Goal: Task Accomplishment & Management: Use online tool/utility

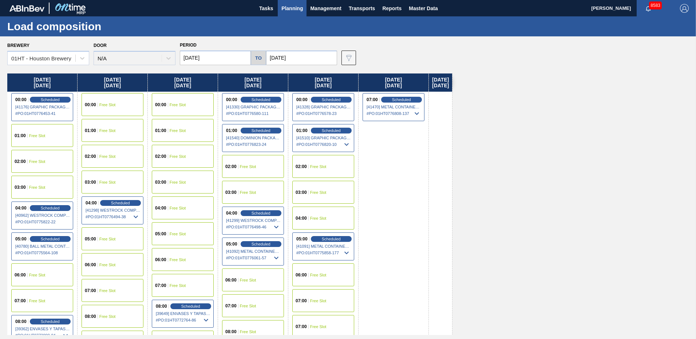
click at [287, 7] on span "Planning" at bounding box center [291, 8] width 21 height 9
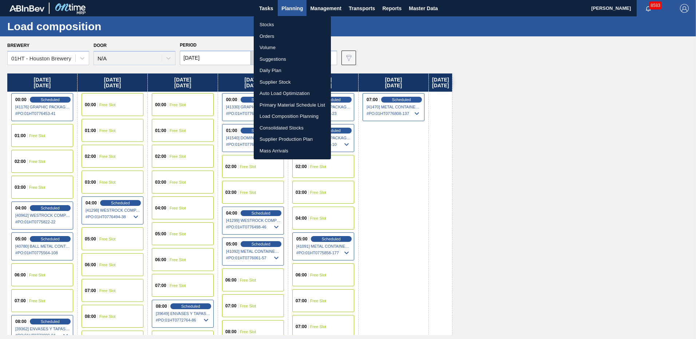
click at [268, 24] on li "Stocks" at bounding box center [292, 25] width 77 height 12
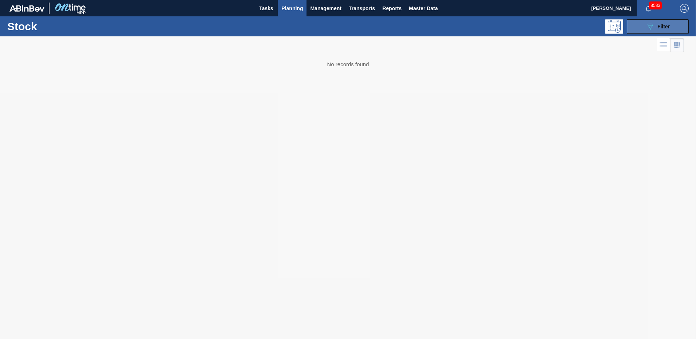
click at [662, 27] on span "Filter" at bounding box center [663, 27] width 12 height 6
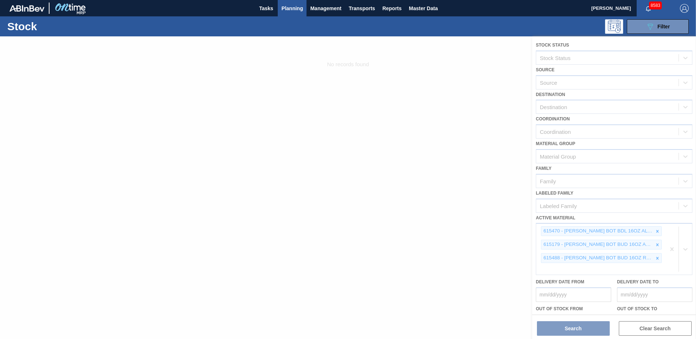
click at [670, 249] on div at bounding box center [348, 187] width 696 height 303
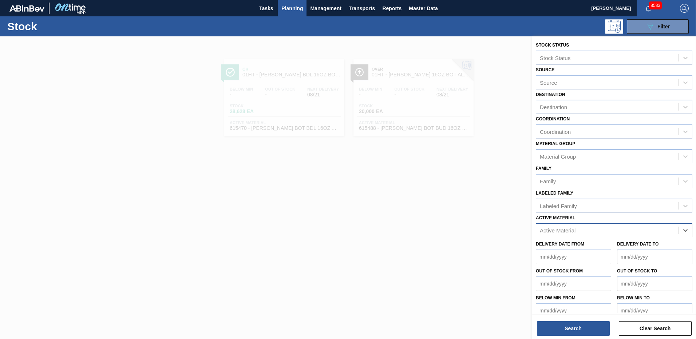
drag, startPoint x: 667, startPoint y: 249, endPoint x: 648, endPoint y: 191, distance: 61.4
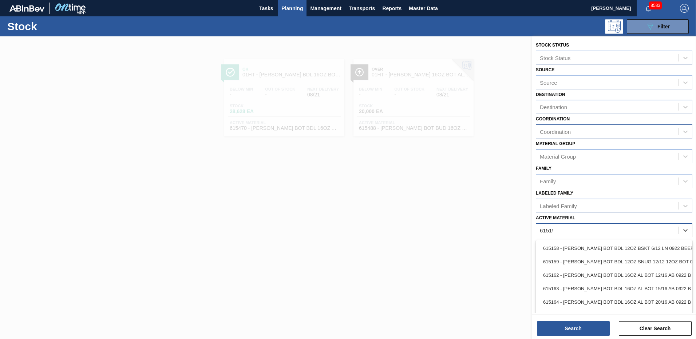
type Material "615195"
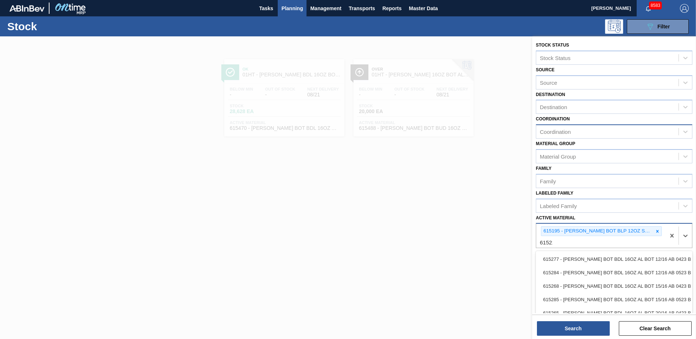
type Material "615212"
type Material "615460"
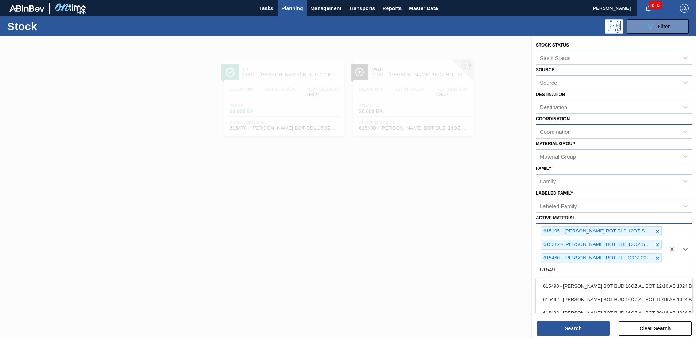
type Material "615493"
type Material "615513"
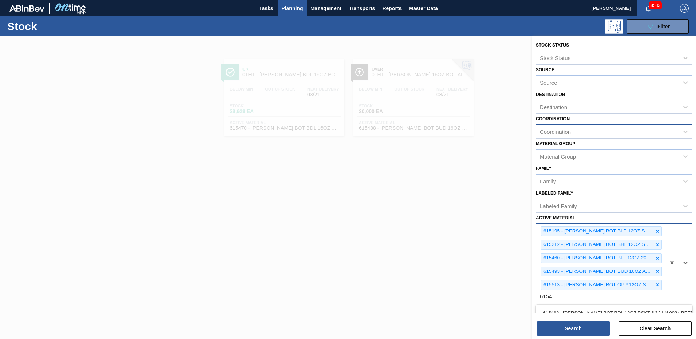
type Material "615473"
type Material "677121"
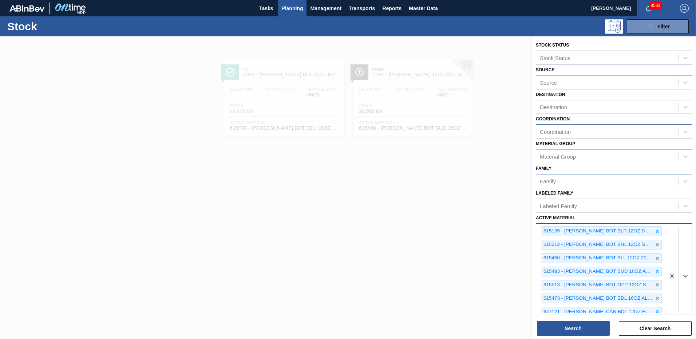
scroll to position [13, 0]
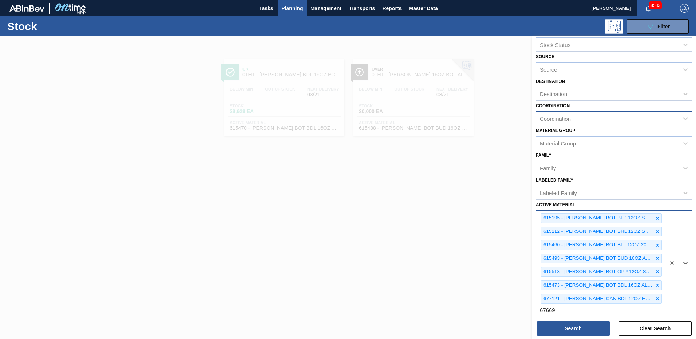
type Material "676695"
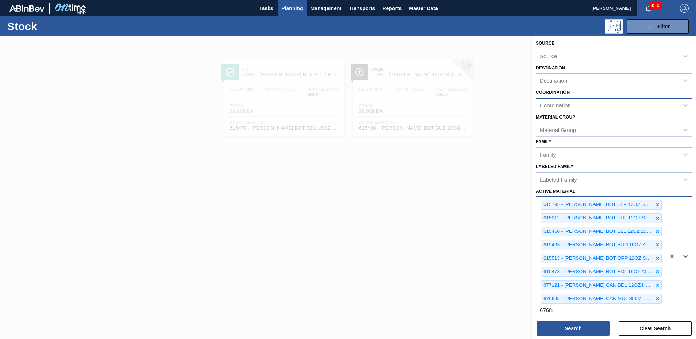
type Material "676844"
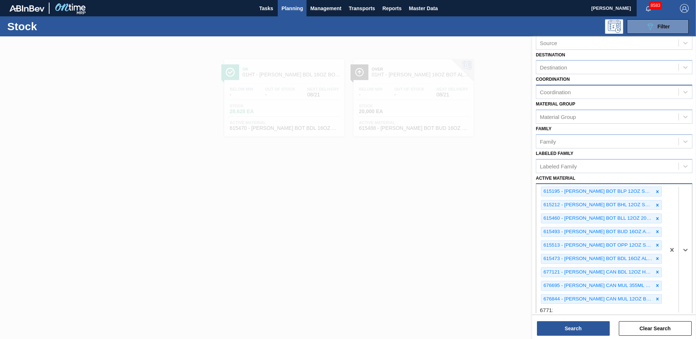
type Material "677123"
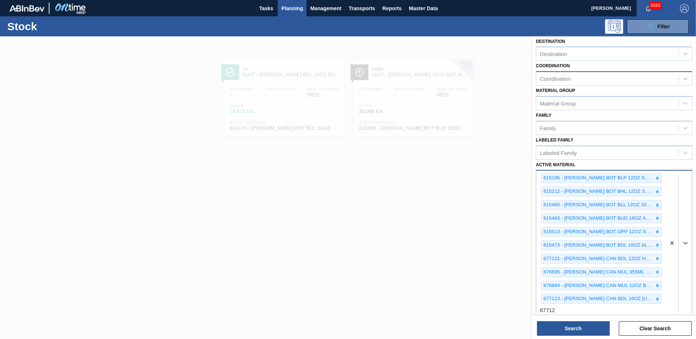
type Material "677127"
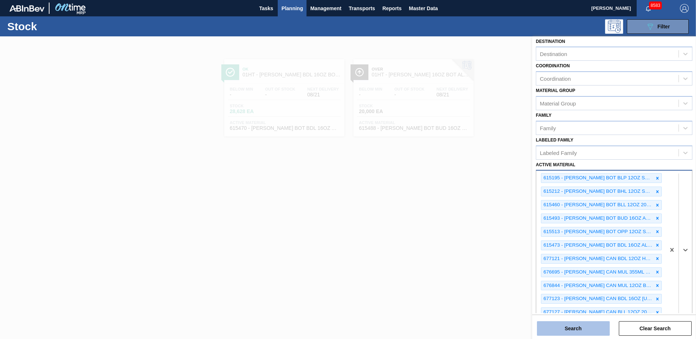
click at [577, 332] on button "Search" at bounding box center [573, 328] width 73 height 15
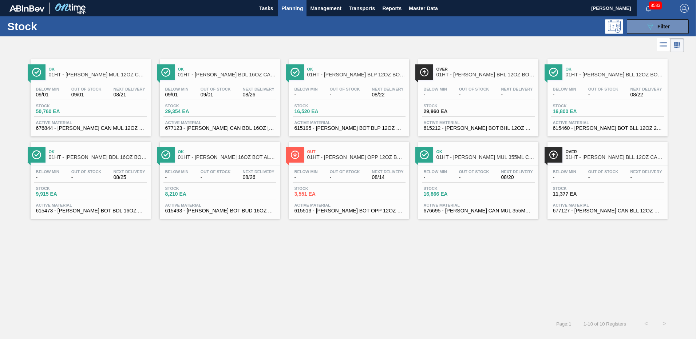
click at [338, 111] on span "16,520 EA" at bounding box center [319, 111] width 51 height 5
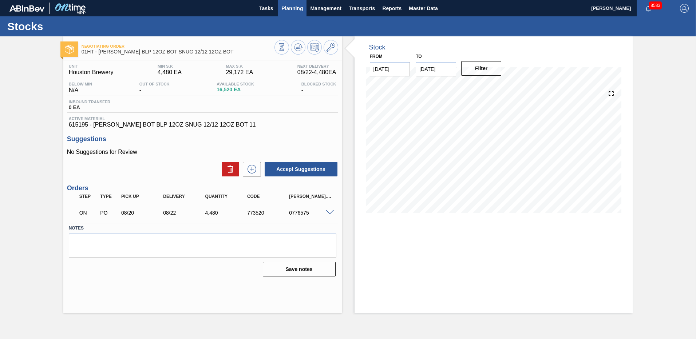
click at [292, 8] on span "Planning" at bounding box center [291, 8] width 21 height 9
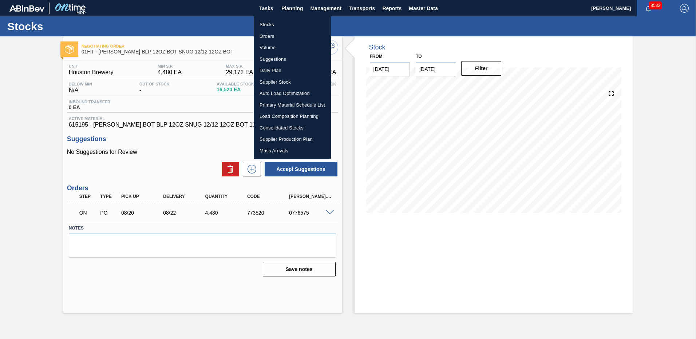
click at [270, 28] on li "Stocks" at bounding box center [292, 25] width 77 height 12
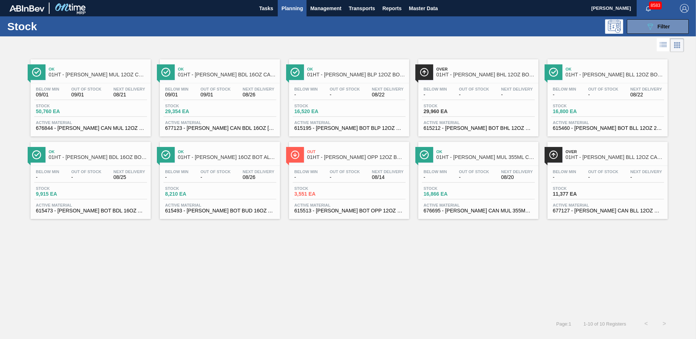
click at [459, 110] on span "29,960 EA" at bounding box center [448, 111] width 51 height 5
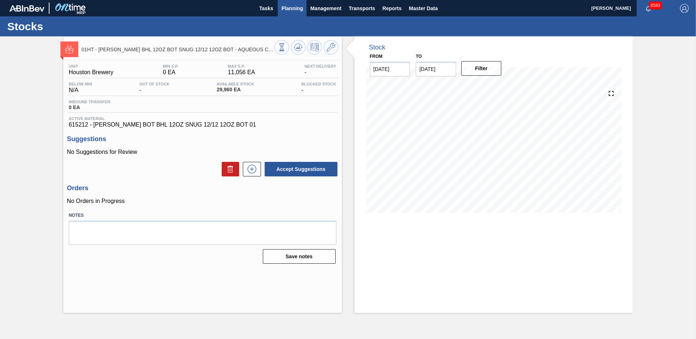
click at [289, 7] on span "Planning" at bounding box center [291, 8] width 21 height 9
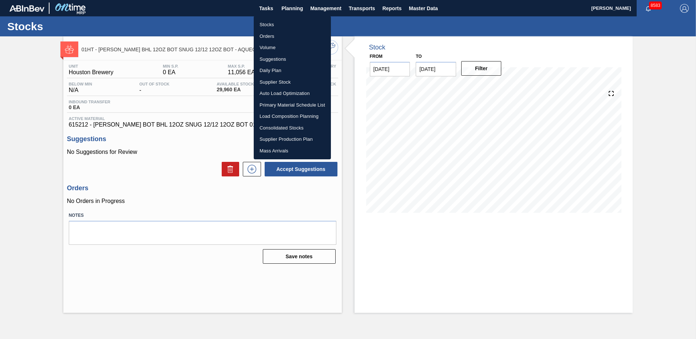
click at [267, 27] on li "Stocks" at bounding box center [292, 25] width 77 height 12
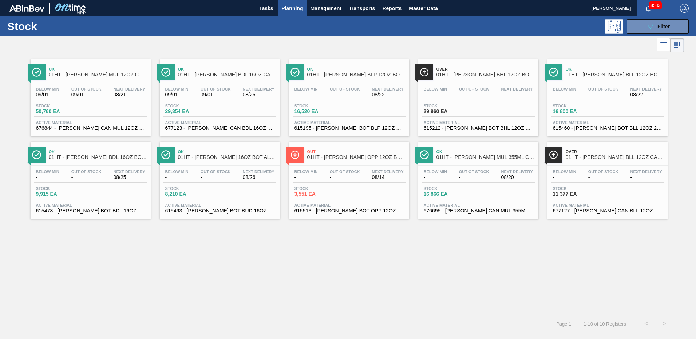
click at [577, 112] on span "16,800 EA" at bounding box center [578, 111] width 51 height 5
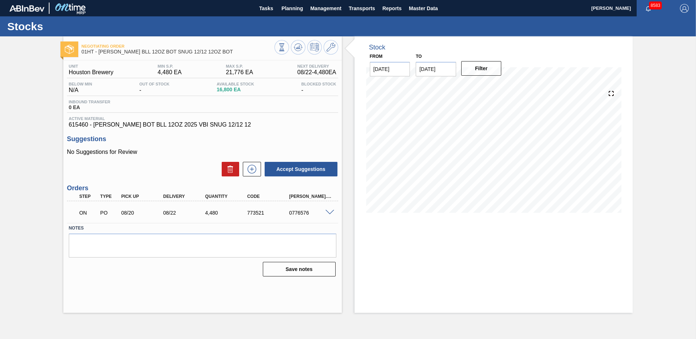
drag, startPoint x: 287, startPoint y: 5, endPoint x: 290, endPoint y: 22, distance: 17.3
click at [288, 8] on span "Planning" at bounding box center [291, 8] width 21 height 9
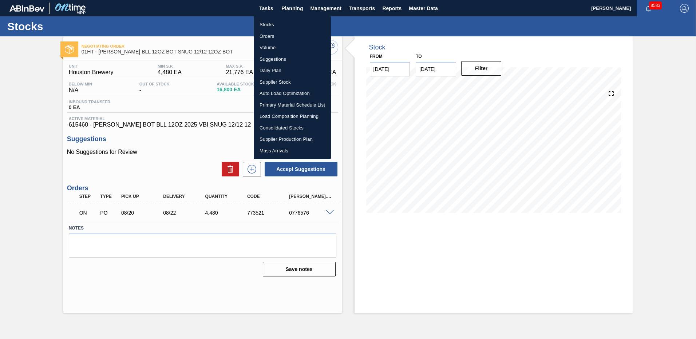
click at [264, 22] on li "Stocks" at bounding box center [292, 25] width 77 height 12
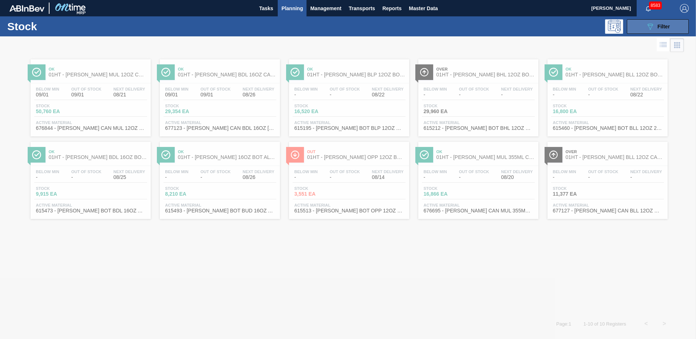
click at [647, 27] on icon "089F7B8B-B2A5-4AFE-B5C0-19BA573D28AC" at bounding box center [649, 26] width 9 height 9
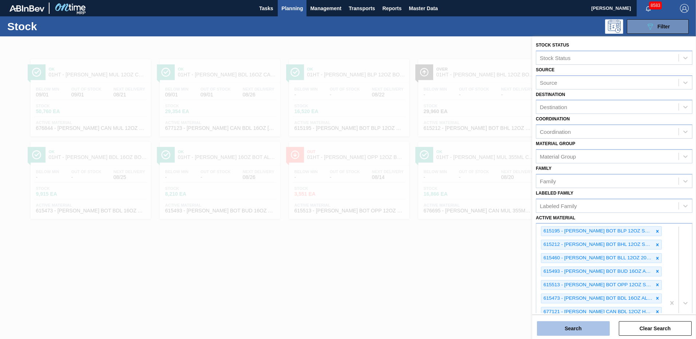
click at [566, 327] on button "Search" at bounding box center [573, 328] width 73 height 15
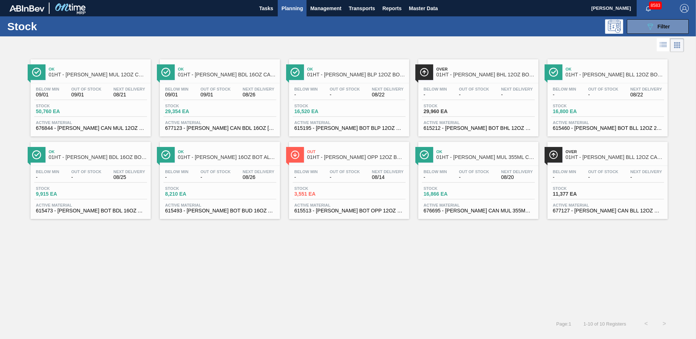
click at [196, 196] on span "8,210 EA" at bounding box center [190, 193] width 51 height 5
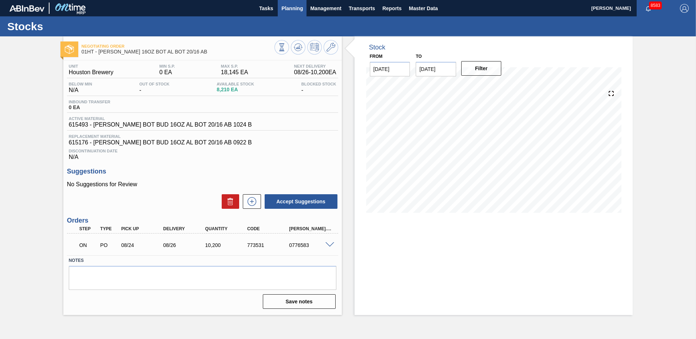
click at [294, 6] on span "Planning" at bounding box center [291, 8] width 21 height 9
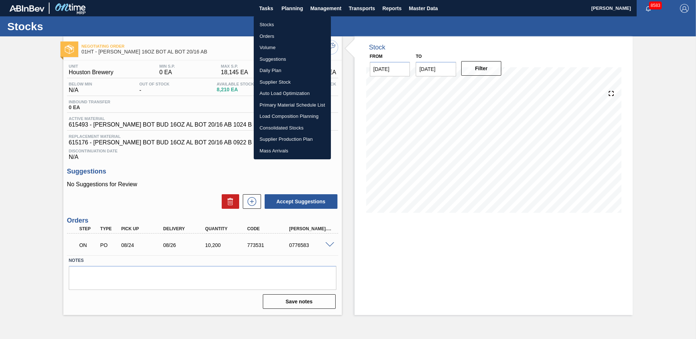
click at [268, 25] on li "Stocks" at bounding box center [292, 25] width 77 height 12
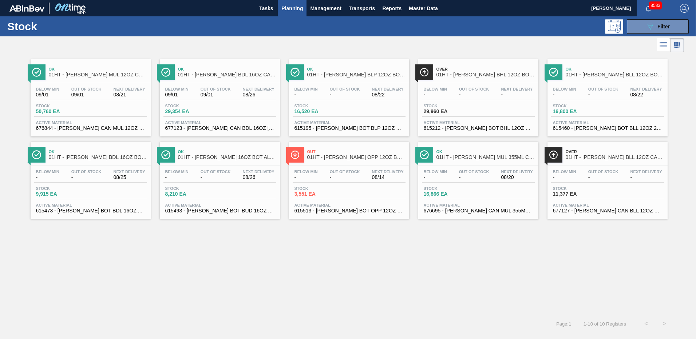
click at [322, 183] on div "Below Min - Out Of Stock - Next Delivery 08/14 Stock 3,551 EA Active Material 6…" at bounding box center [349, 190] width 120 height 49
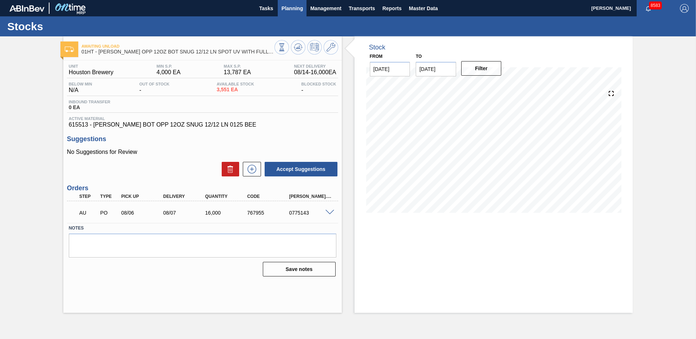
click at [290, 8] on span "Planning" at bounding box center [291, 8] width 21 height 9
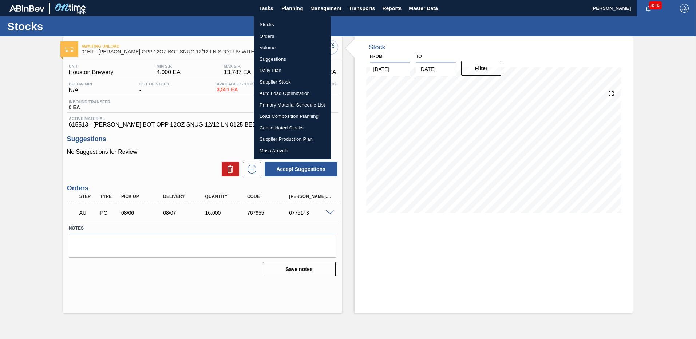
click at [266, 27] on li "Stocks" at bounding box center [292, 25] width 77 height 12
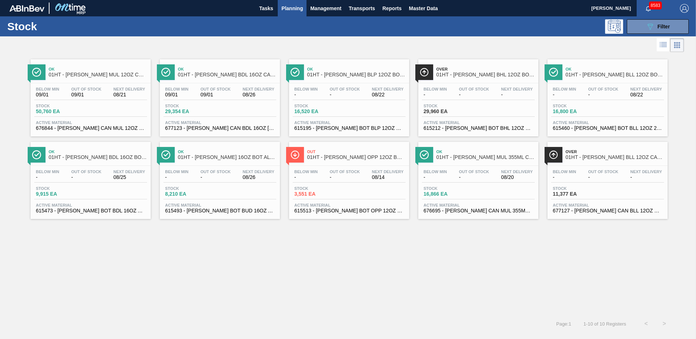
click at [60, 198] on div "Stock 9,915 EA" at bounding box center [90, 192] width 113 height 13
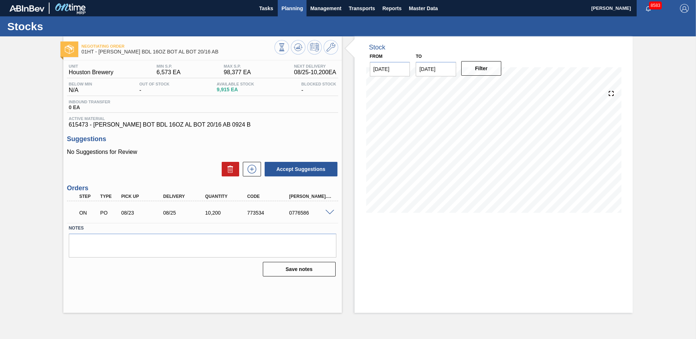
click at [292, 7] on span "Planning" at bounding box center [291, 8] width 21 height 9
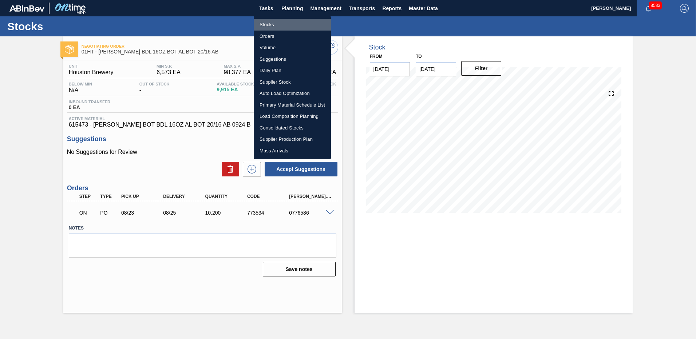
click at [270, 25] on li "Stocks" at bounding box center [292, 25] width 77 height 12
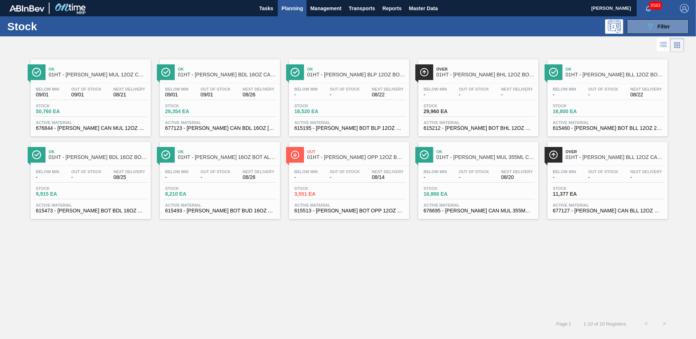
click at [444, 196] on span "16,866 EA" at bounding box center [448, 193] width 51 height 5
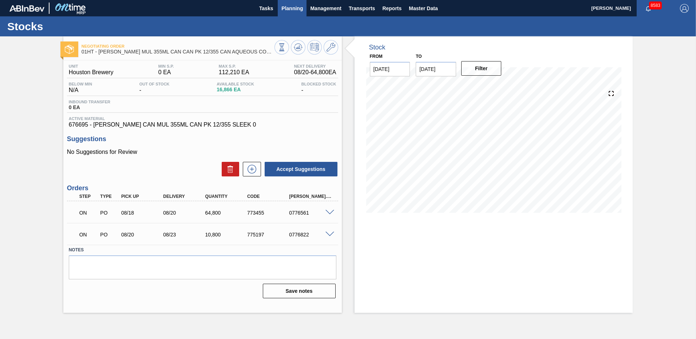
click at [286, 5] on span "Planning" at bounding box center [291, 8] width 21 height 9
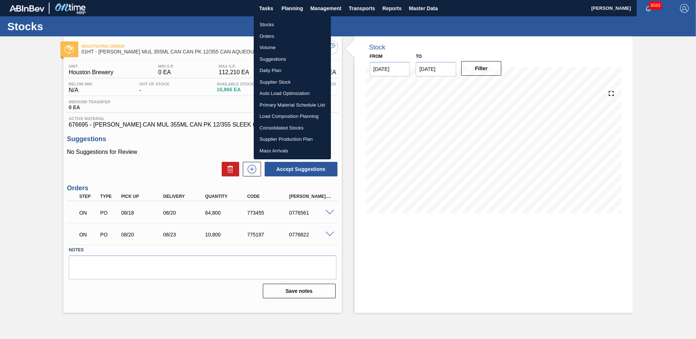
click at [270, 23] on li "Stocks" at bounding box center [292, 25] width 77 height 12
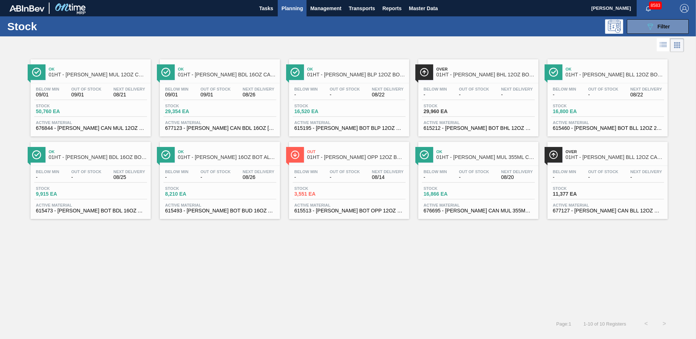
click at [214, 117] on div "Below Min 09/01 Out Of Stock 09/01 Next Delivery 08/26 Stock 29,354 EA Active M…" at bounding box center [220, 107] width 120 height 49
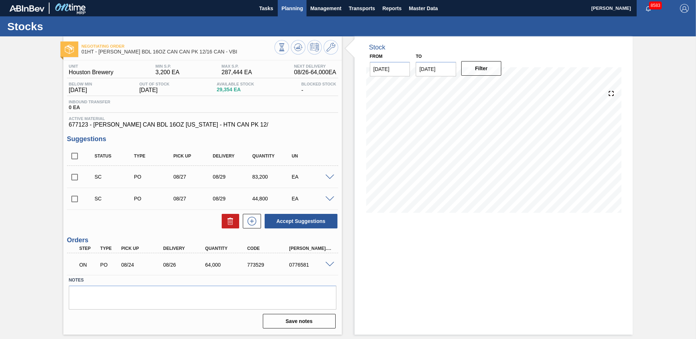
click at [286, 10] on span "Planning" at bounding box center [291, 8] width 21 height 9
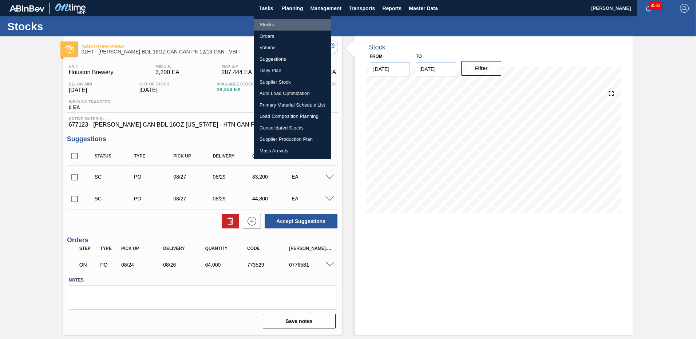
click at [267, 27] on li "Stocks" at bounding box center [292, 25] width 77 height 12
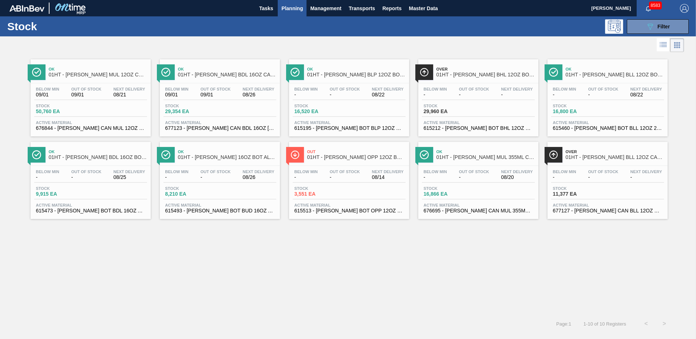
click at [578, 208] on span "677127 - [PERSON_NAME] CAN BLL 12OZ 2025 24PT CAN PK 12/12" at bounding box center [607, 210] width 109 height 5
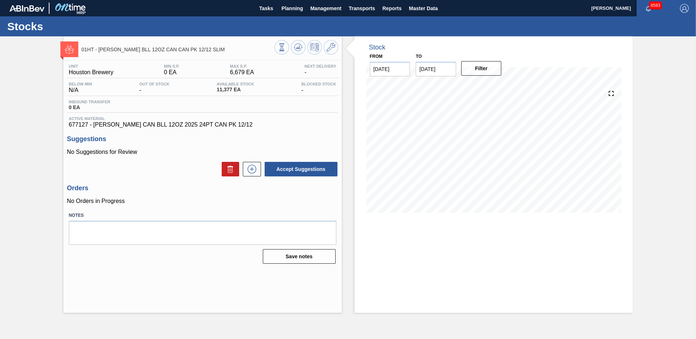
drag, startPoint x: 292, startPoint y: 8, endPoint x: 292, endPoint y: 24, distance: 15.6
click at [292, 8] on span "Planning" at bounding box center [291, 8] width 21 height 9
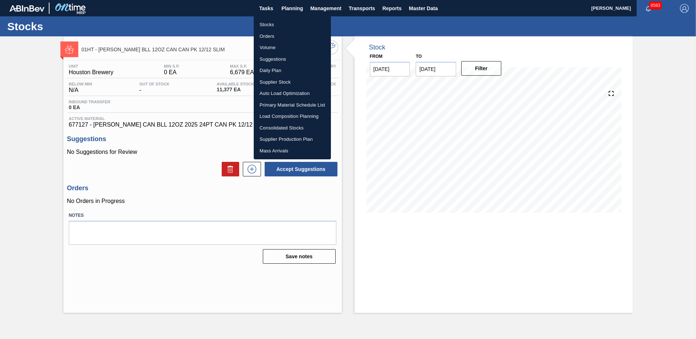
click at [271, 26] on li "Stocks" at bounding box center [292, 25] width 77 height 12
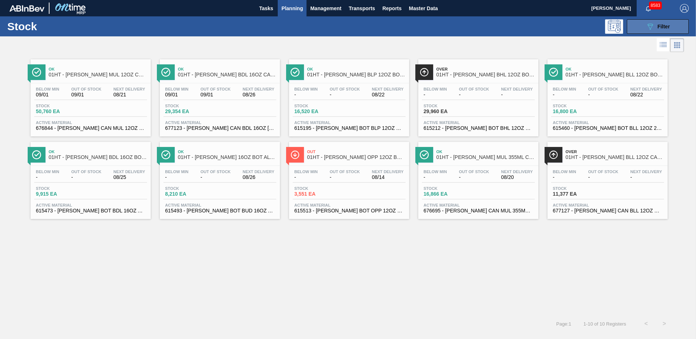
click at [654, 22] on div "089F7B8B-B2A5-4AFE-B5C0-19BA573D28AC Filter" at bounding box center [657, 26] width 24 height 9
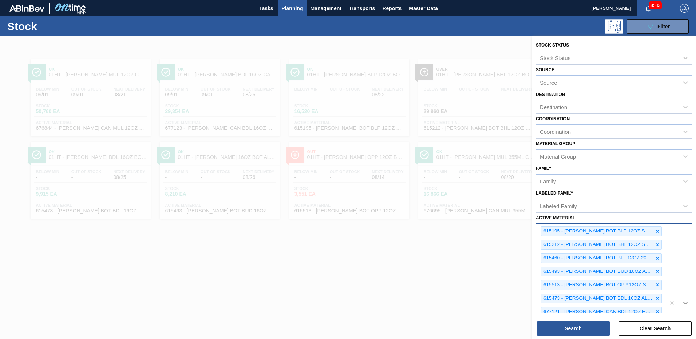
click at [685, 307] on div "615195 - [PERSON_NAME] BOT BLP 12OZ SNUG 12/12 12OZ BOT 11 615212 - [PERSON_NAM…" at bounding box center [613, 302] width 156 height 159
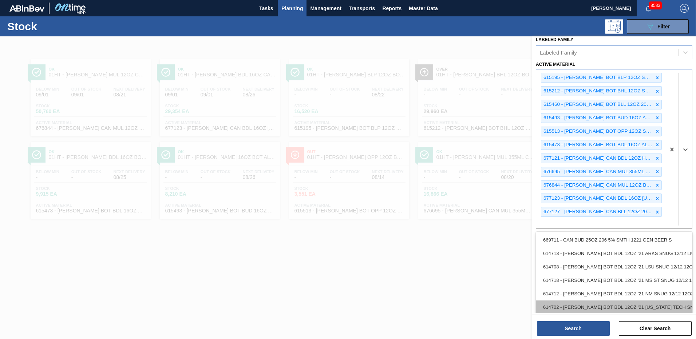
click at [684, 306] on div "614702 - [PERSON_NAME] BOT BDL 12OZ '21 [US_STATE] TECH SNUG 12" at bounding box center [613, 306] width 156 height 13
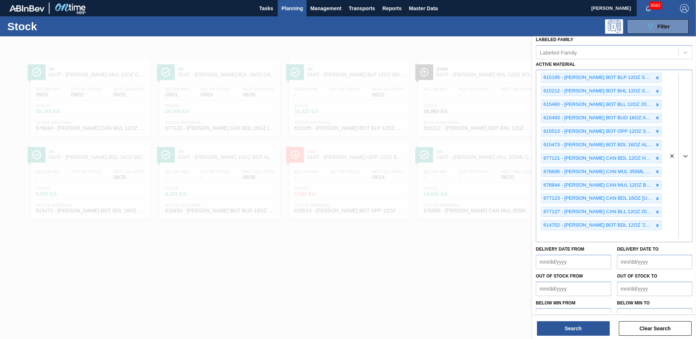
drag, startPoint x: 682, startPoint y: 304, endPoint x: 619, endPoint y: 303, distance: 62.9
click at [681, 303] on div "Below Min to" at bounding box center [654, 310] width 75 height 25
click at [546, 236] on div "615195 - [PERSON_NAME] BOT BLP 12OZ SNUG 12/12 12OZ BOT 11 615212 - [PERSON_NAM…" at bounding box center [600, 156] width 129 height 172
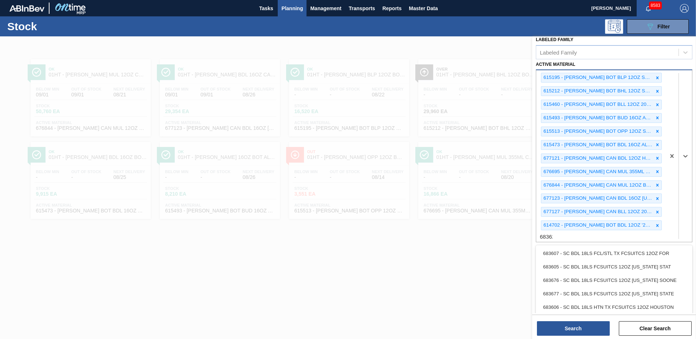
type Material "683623"
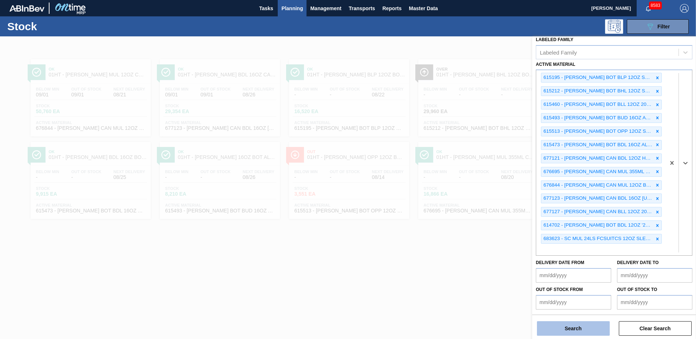
click at [579, 326] on button "Search" at bounding box center [573, 328] width 73 height 15
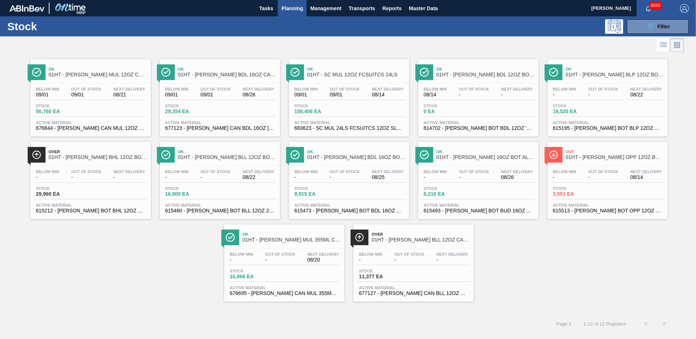
click at [316, 117] on div "Below Min 09/01 Out Of Stock 09/01 Next Delivery 08/14 Stock 158,406 EA Active …" at bounding box center [349, 107] width 120 height 49
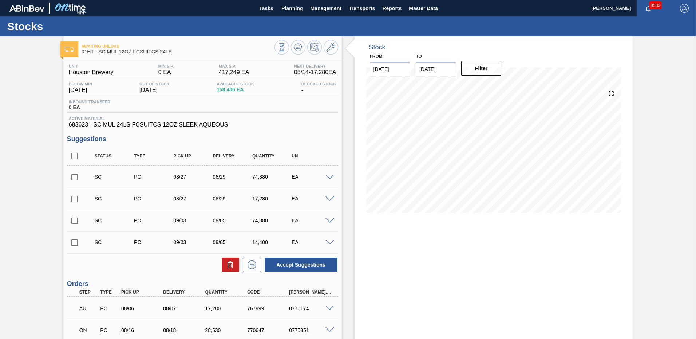
click at [73, 177] on input "checkbox" at bounding box center [74, 177] width 15 height 15
click at [74, 178] on input "checkbox" at bounding box center [74, 177] width 15 height 15
checkbox input "false"
click at [74, 197] on input "checkbox" at bounding box center [74, 198] width 15 height 15
click at [296, 264] on button "Accept Suggestions" at bounding box center [300, 265] width 73 height 15
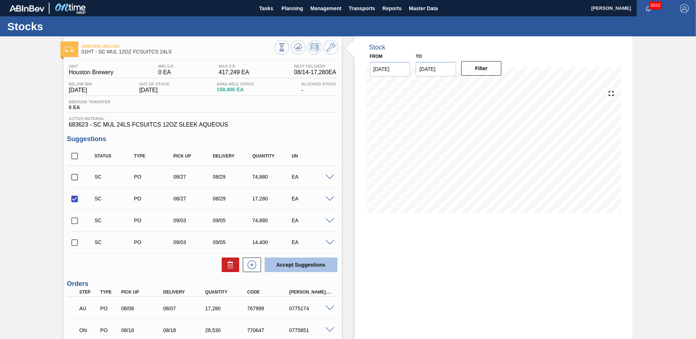
checkbox input "false"
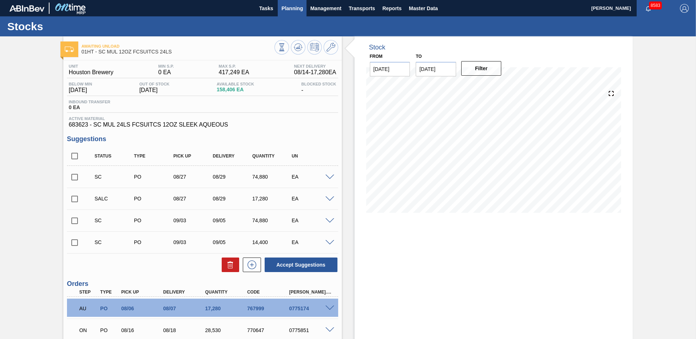
click at [293, 7] on span "Planning" at bounding box center [291, 8] width 21 height 9
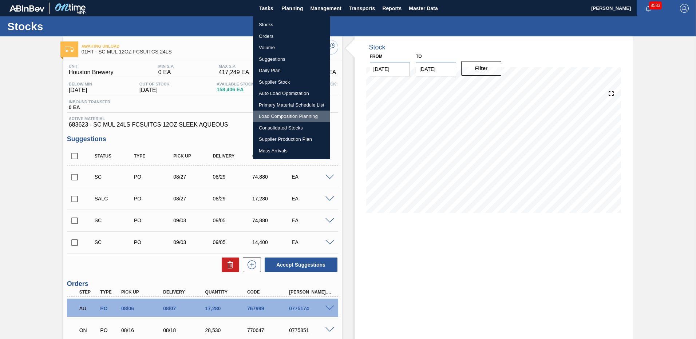
click at [274, 115] on li "Load Composition Planning" at bounding box center [291, 117] width 77 height 12
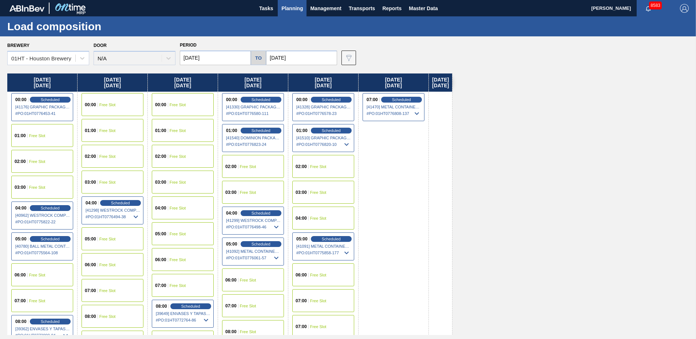
click at [307, 164] on div "02:00" at bounding box center [301, 166] width 13 height 4
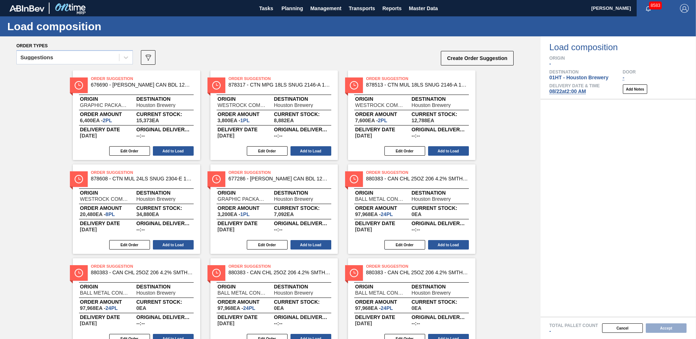
click at [126, 56] on icon at bounding box center [125, 57] width 7 height 7
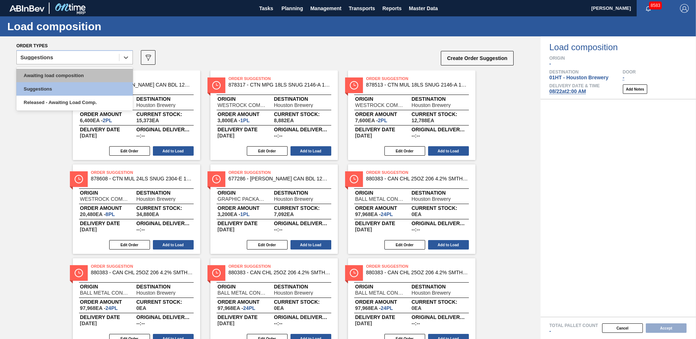
click at [60, 73] on div "Awaiting load composition" at bounding box center [74, 75] width 116 height 13
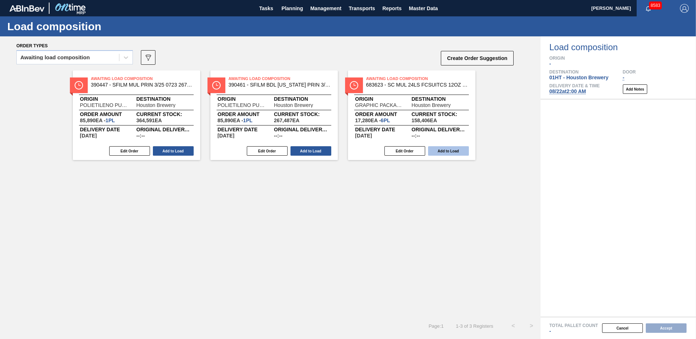
click at [446, 150] on button "Add to Load" at bounding box center [448, 150] width 41 height 9
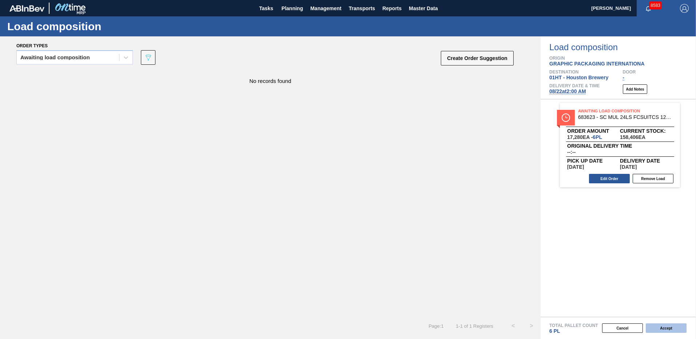
click at [669, 328] on button "Accept" at bounding box center [665, 327] width 41 height 9
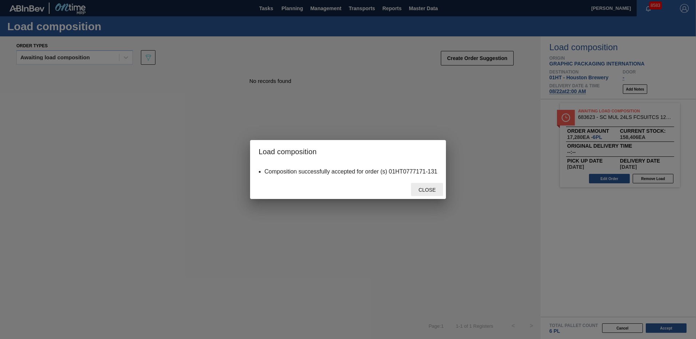
click at [425, 191] on span "Close" at bounding box center [427, 190] width 29 height 6
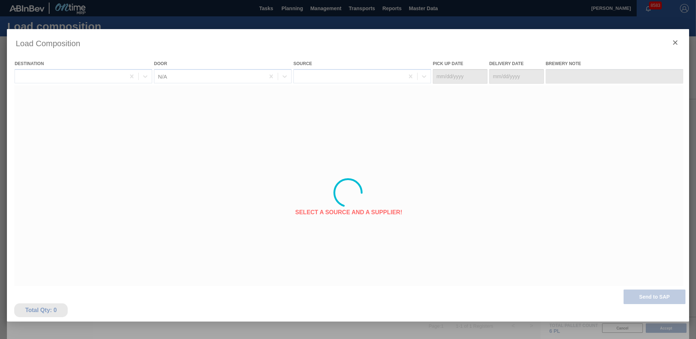
type Date "[DATE]"
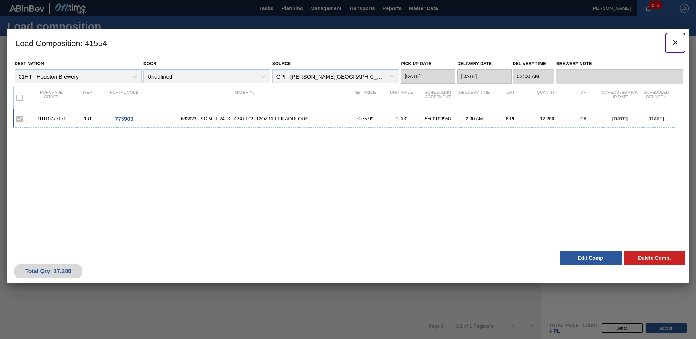
click at [675, 42] on icon "botão de ícone" at bounding box center [675, 42] width 4 height 4
